Goal: Task Accomplishment & Management: Use online tool/utility

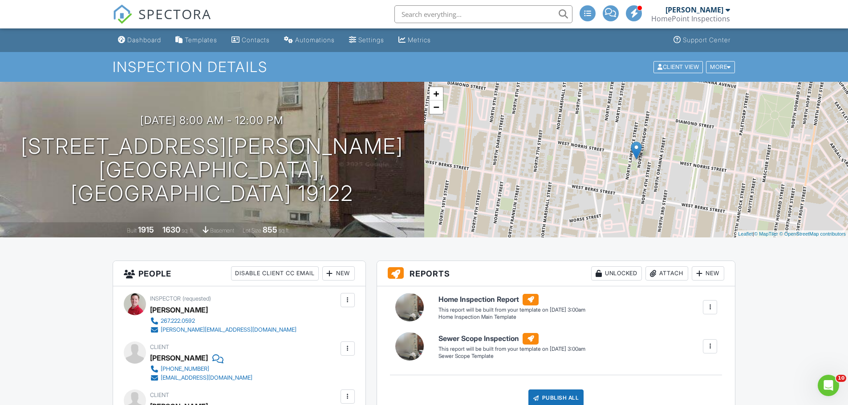
click at [702, 308] on div "Home Inspection Report Home Inspection Main Template Edit View Home Inspection …" at bounding box center [578, 307] width 290 height 27
click at [703, 308] on div at bounding box center [710, 307] width 14 height 14
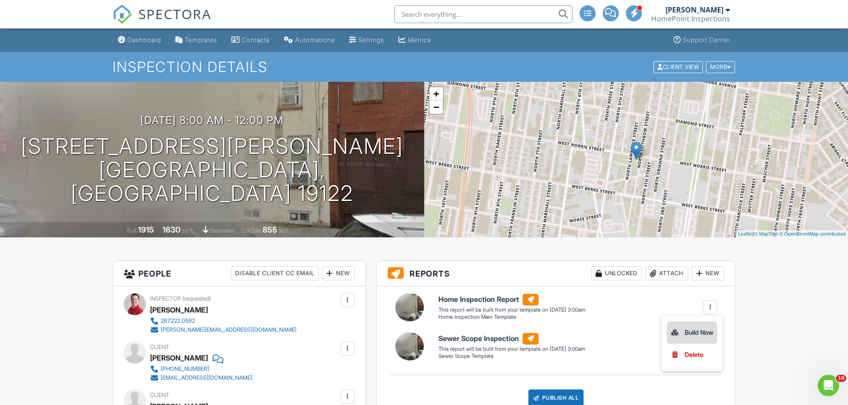
click at [693, 330] on div "Build Now" at bounding box center [691, 333] width 43 height 11
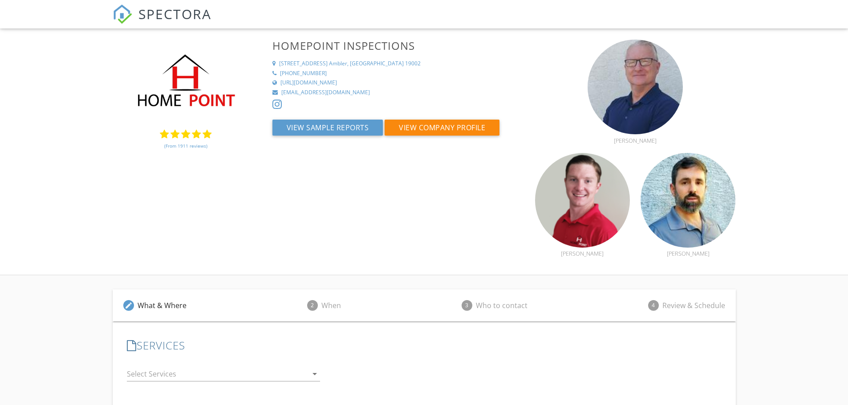
click at [175, 146] on link "(From 1911 reviews)" at bounding box center [185, 145] width 43 height 15
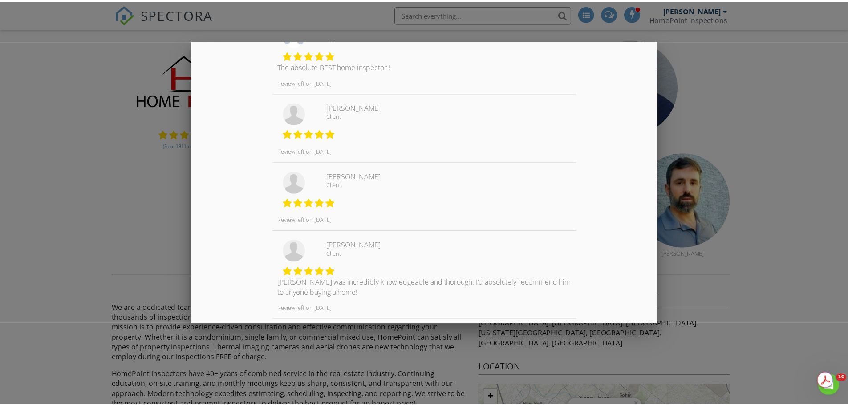
scroll to position [88, 0]
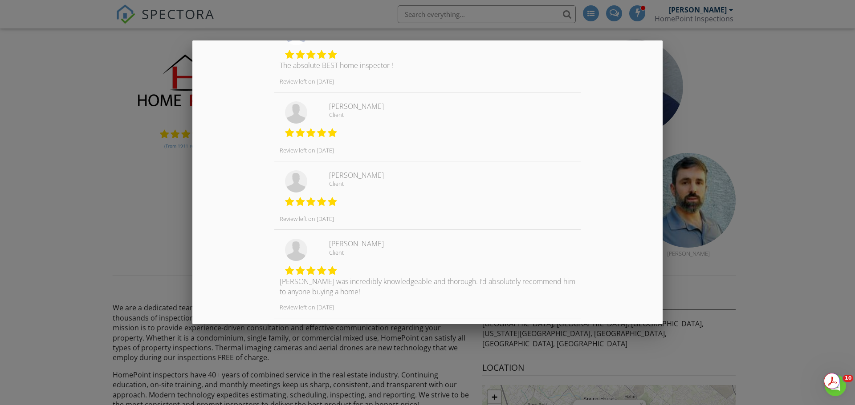
drag, startPoint x: 129, startPoint y: 182, endPoint x: 133, endPoint y: 174, distance: 8.4
click at [131, 178] on div at bounding box center [427, 208] width 855 height 507
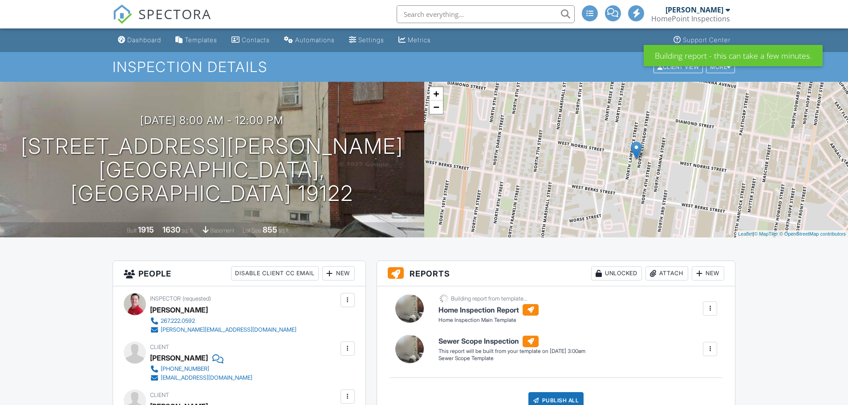
click at [709, 351] on div at bounding box center [709, 349] width 9 height 9
click at [698, 373] on div "Build Now" at bounding box center [691, 374] width 43 height 11
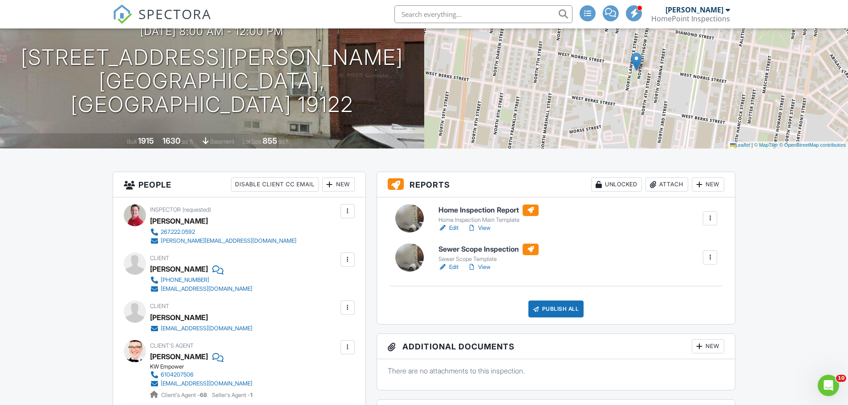
click at [454, 230] on link "Edit" at bounding box center [448, 228] width 20 height 9
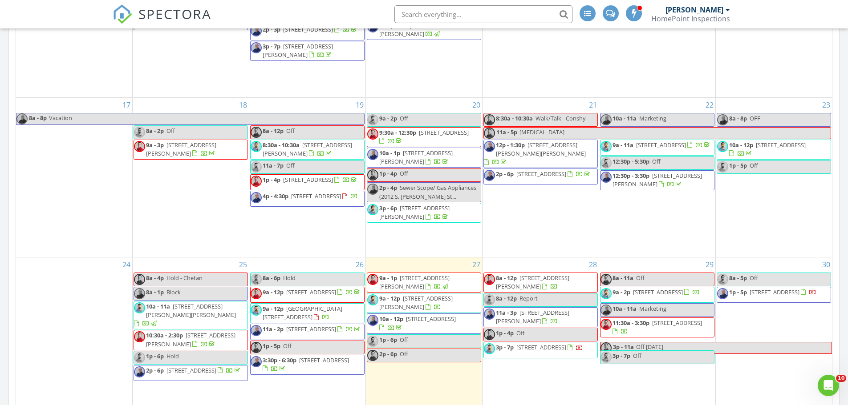
scroll to position [571, 0]
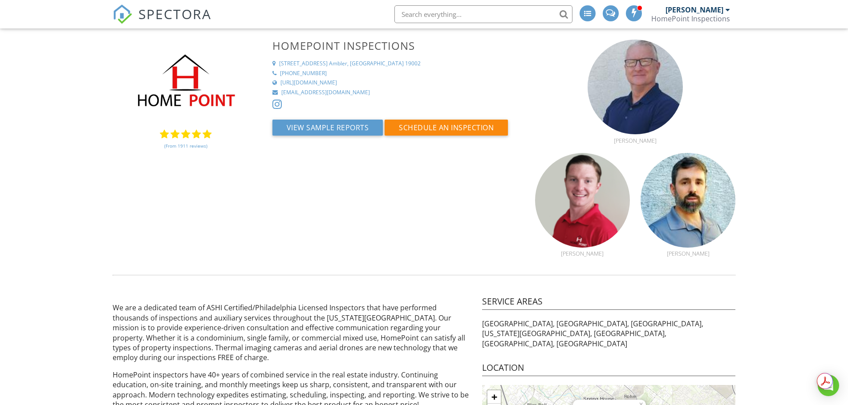
click at [178, 152] on link "(From 1911 reviews)" at bounding box center [185, 145] width 43 height 15
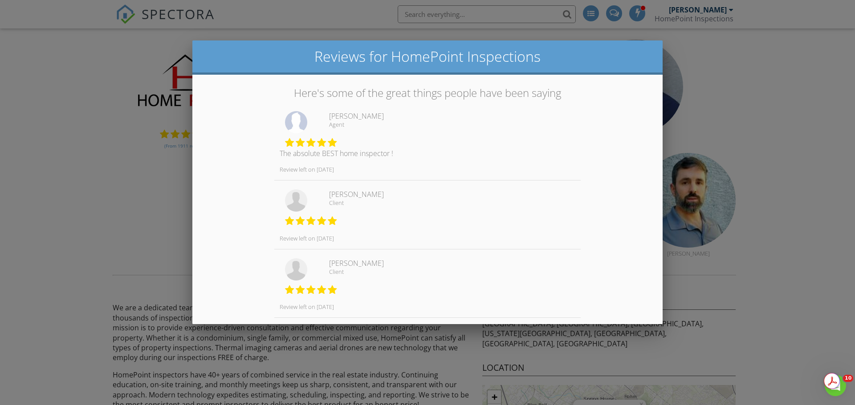
click at [158, 179] on div at bounding box center [427, 208] width 855 height 507
